Goal: Task Accomplishment & Management: Manage account settings

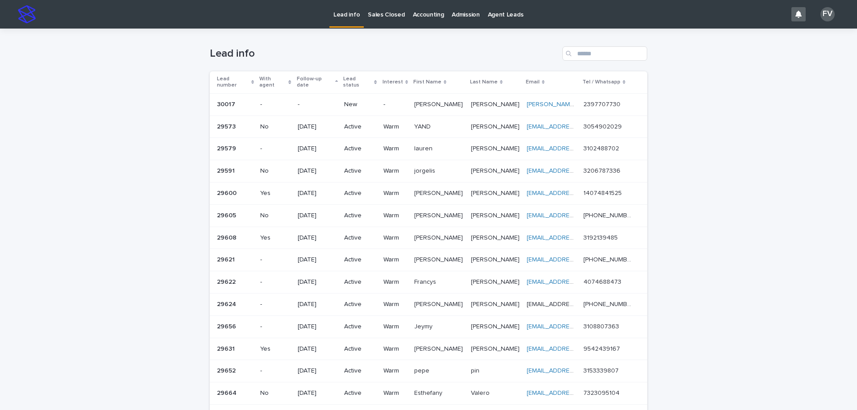
click at [349, 101] on p "New" at bounding box center [360, 105] width 32 height 8
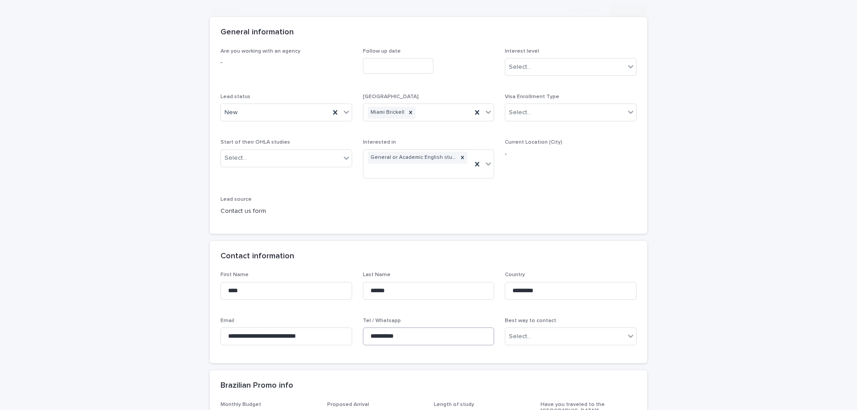
scroll to position [89, 0]
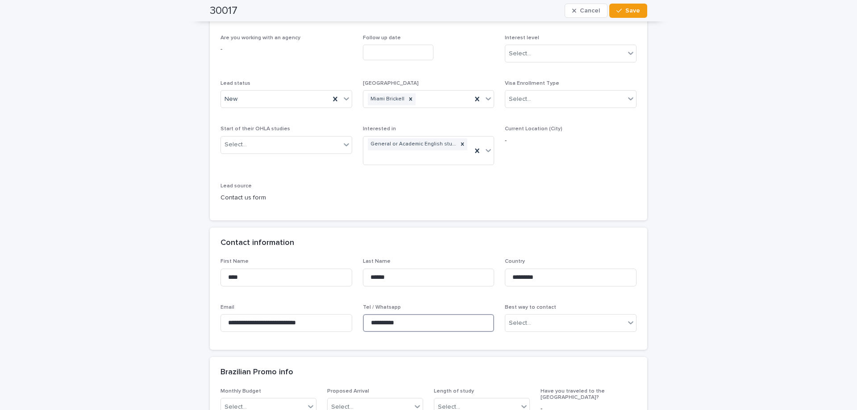
drag, startPoint x: 411, startPoint y: 321, endPoint x: 365, endPoint y: 319, distance: 46.0
click at [365, 319] on input "**********" at bounding box center [429, 323] width 132 height 18
click at [345, 100] on icon at bounding box center [346, 98] width 9 height 9
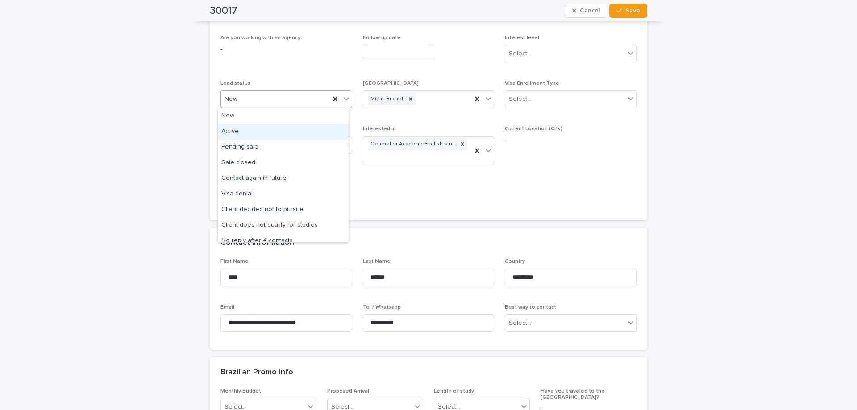
click at [274, 136] on div "Active" at bounding box center [283, 132] width 131 height 16
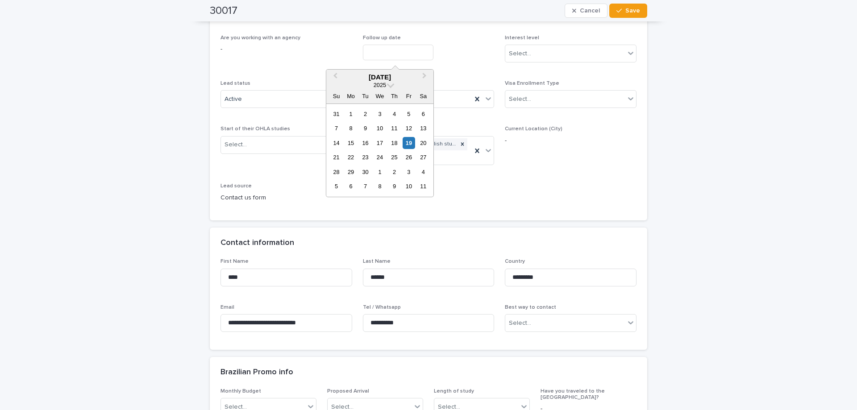
click at [391, 50] on input "text" at bounding box center [398, 53] width 71 height 16
click at [365, 169] on div "30" at bounding box center [365, 172] width 12 height 12
type input "**********"
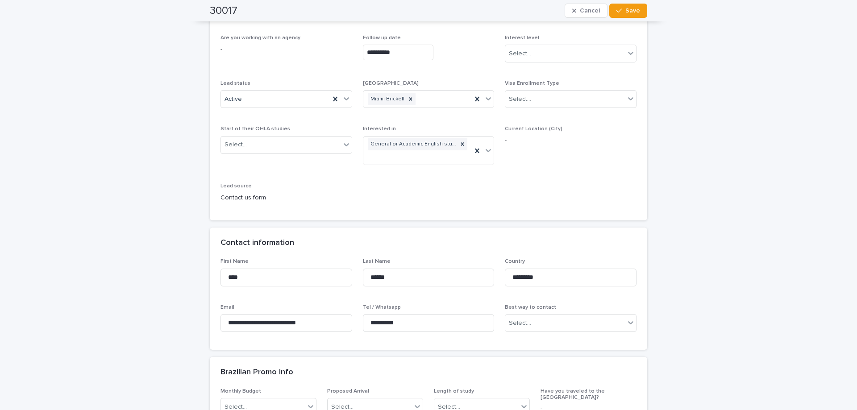
click at [622, 40] on p "Interest level" at bounding box center [571, 38] width 132 height 6
click at [626, 50] on icon at bounding box center [630, 53] width 9 height 9
click at [570, 92] on div "Warm" at bounding box center [567, 87] width 131 height 16
click at [636, 16] on button "Save" at bounding box center [628, 11] width 38 height 14
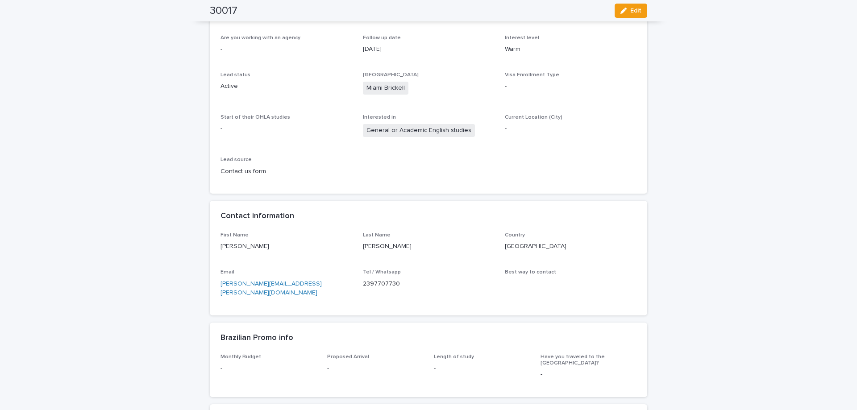
click at [365, 137] on span "General or Academic English studies" at bounding box center [419, 130] width 112 height 13
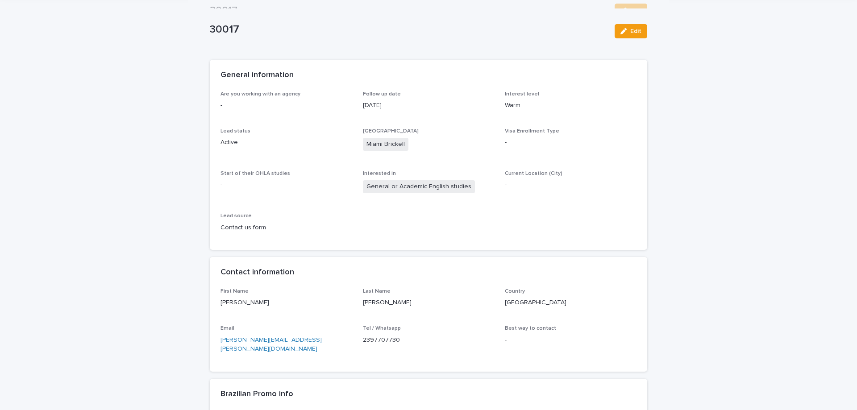
scroll to position [0, 0]
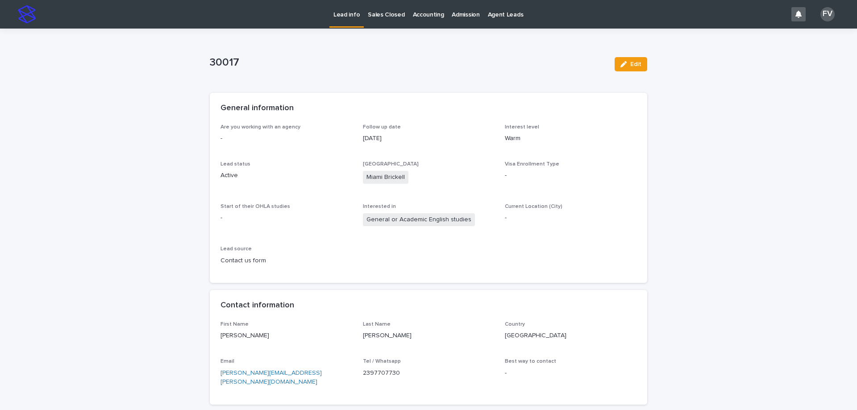
click at [397, 372] on p "2397707730" at bounding box center [429, 373] width 132 height 9
